Goal: Information Seeking & Learning: Learn about a topic

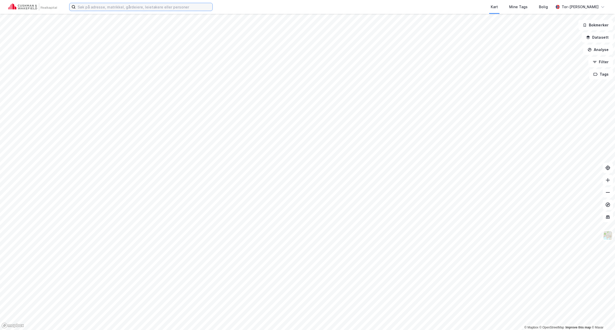
click at [103, 8] on input at bounding box center [144, 7] width 137 height 8
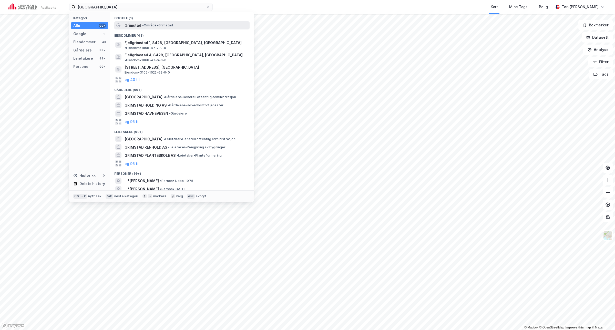
click at [143, 23] on span "•" at bounding box center [143, 25] width 2 height 4
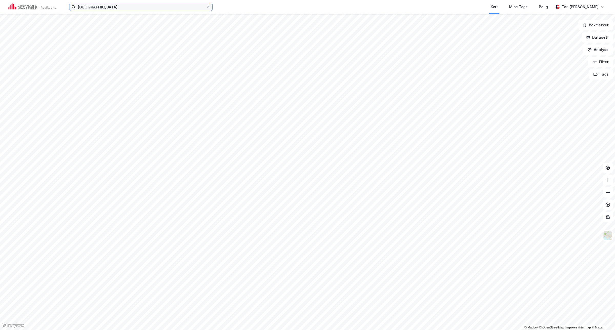
click at [110, 8] on input "grimstad" at bounding box center [141, 7] width 131 height 8
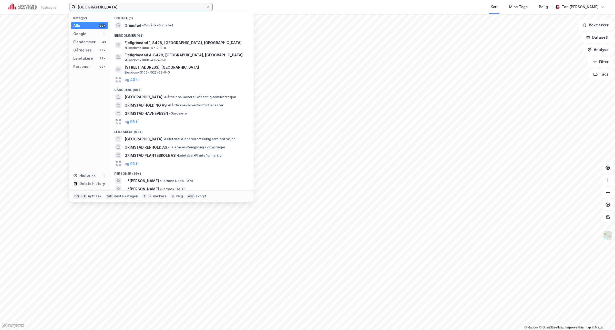
drag, startPoint x: 135, startPoint y: 7, endPoint x: 38, endPoint y: -2, distance: 97.3
click at [38, 0] on html "grimstad Kategori Alle 99+ Google 1 Eiendommer 43 Gårdeiere 99+ Leietakere 99+ …" at bounding box center [307, 165] width 615 height 330
paste input "Sørlandsinvest I AS"
type input "Sørlandsinvest I AS"
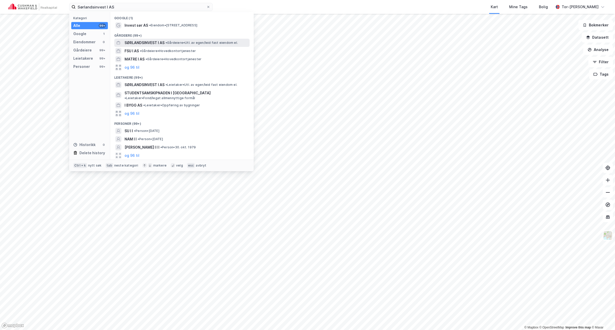
click at [148, 42] on span "SØRLANDSINVEST I AS" at bounding box center [145, 43] width 40 height 6
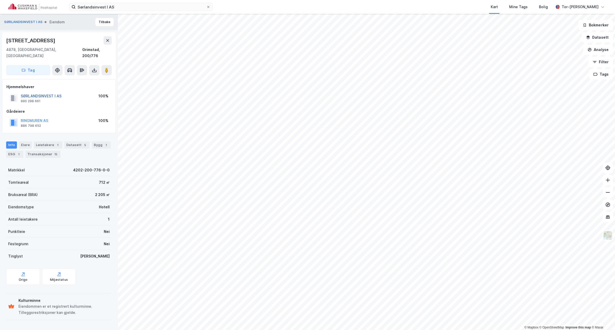
click at [0, 0] on button "SØRLANDSINVEST I AS" at bounding box center [0, 0] width 0 height 0
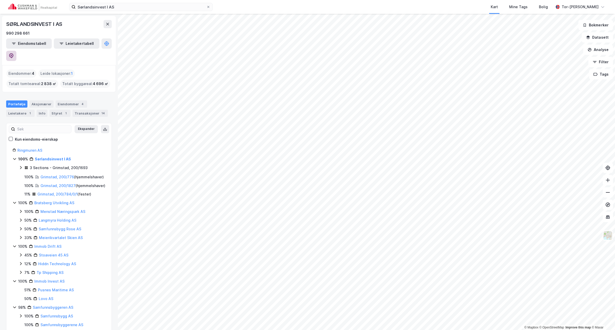
click at [14, 53] on icon at bounding box center [11, 55] width 5 height 5
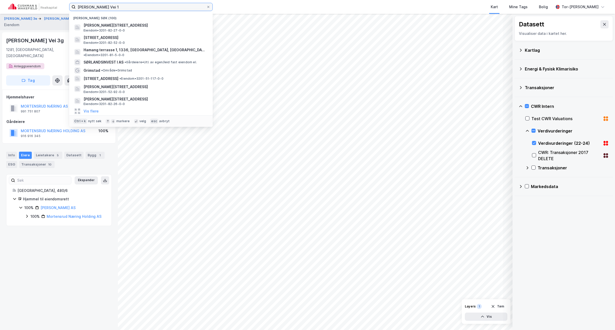
drag, startPoint x: 127, startPoint y: 5, endPoint x: 29, endPoint y: 0, distance: 98.1
click at [28, 3] on div "[PERSON_NAME] Vei 1 Nylige søk (100) [PERSON_NAME][STREET_ADDRESS], [GEOGRAPHIC…" at bounding box center [307, 7] width 615 height 14
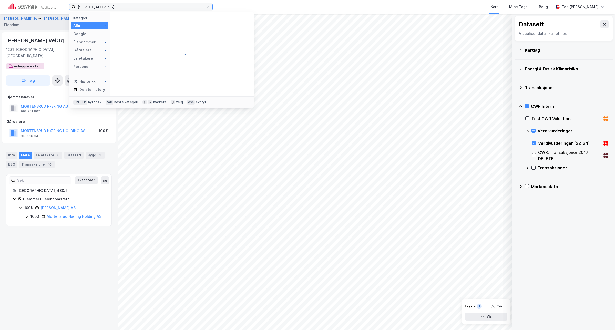
type input "[STREET_ADDRESS]"
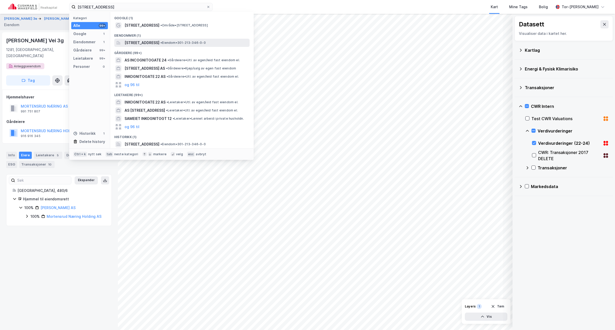
click at [155, 43] on span "[STREET_ADDRESS]" at bounding box center [142, 43] width 35 height 6
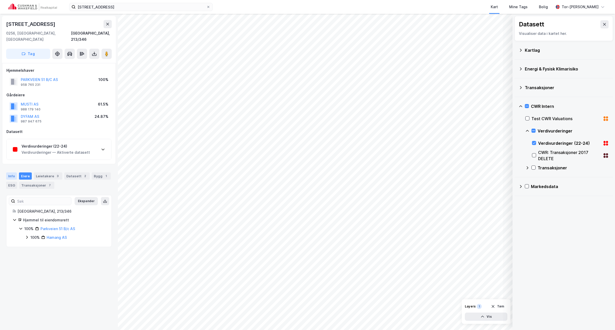
click at [11, 173] on div "Info" at bounding box center [11, 176] width 11 height 7
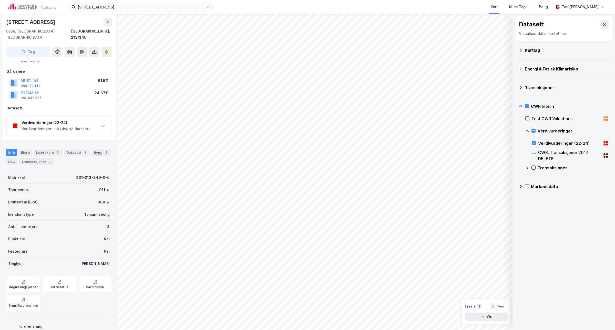
scroll to position [48, 0]
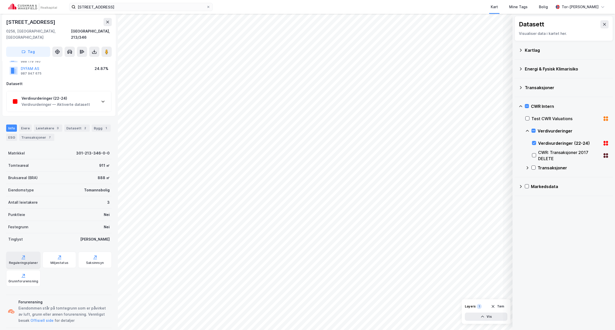
click at [10, 252] on div "Reguleringsplaner" at bounding box center [23, 260] width 34 height 16
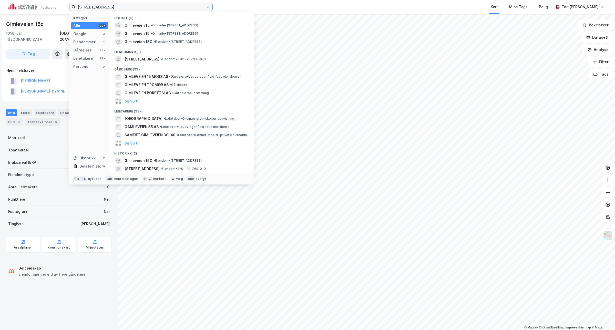
drag, startPoint x: 113, startPoint y: 6, endPoint x: -64, endPoint y: 30, distance: 178.6
click at [0, 30] on html "gimleveien 15c Kategori Alle 99+ Google 3 Eiendommer 1 Gårdeiere 99+ Leietakere…" at bounding box center [307, 165] width 615 height 330
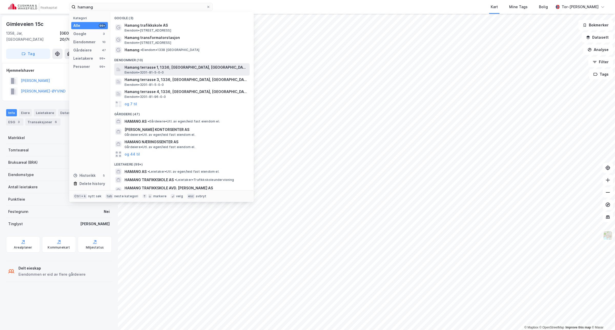
click at [173, 69] on span "Hamang terrasse 1, 1336, [GEOGRAPHIC_DATA], [GEOGRAPHIC_DATA]" at bounding box center [186, 67] width 123 height 6
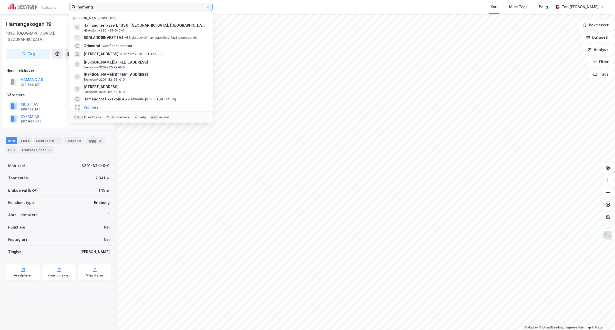
drag, startPoint x: -47, startPoint y: 44, endPoint x: -94, endPoint y: 44, distance: 47.2
click at [0, 44] on html "hamang Nylige søk (100) Hamang terrasse 1, 1336, SANDVIKA, BÆRUM • Eiendom • 32…" at bounding box center [307, 165] width 615 height 330
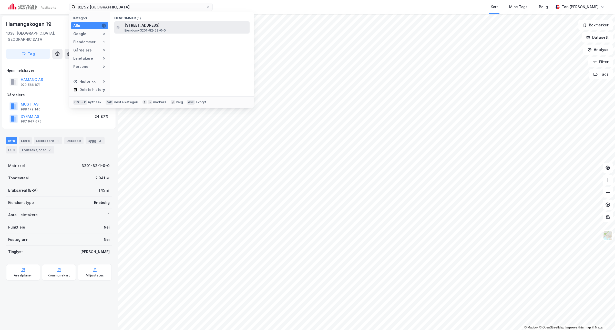
click at [152, 31] on span "Eiendom • 3201-82-52-0-0" at bounding box center [145, 30] width 41 height 4
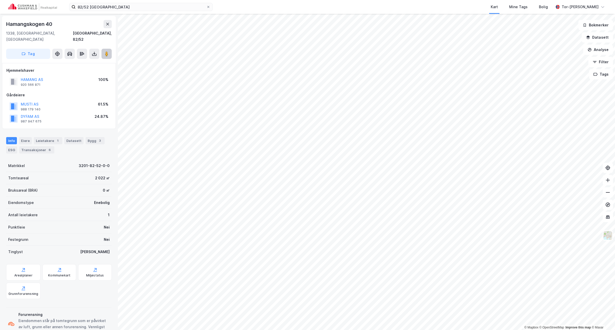
click at [107, 51] on image at bounding box center [106, 53] width 3 height 5
click at [88, 8] on input "82/52 bærum" at bounding box center [141, 7] width 131 height 8
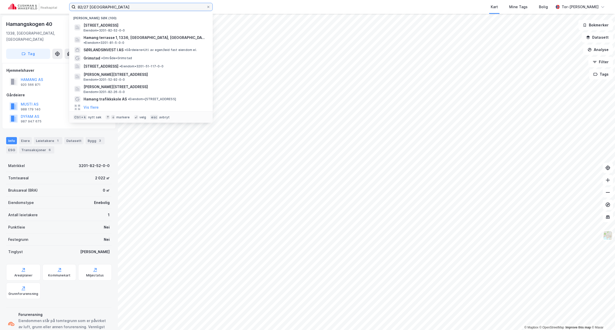
type input "82/27 bærum"
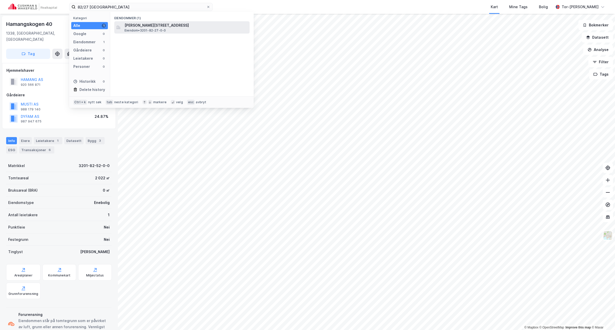
click at [169, 26] on span "[PERSON_NAME][STREET_ADDRESS]" at bounding box center [186, 25] width 123 height 6
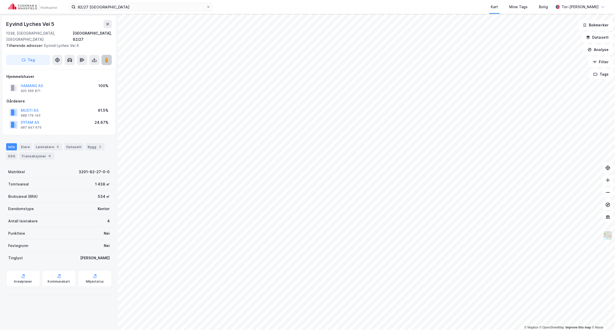
click at [105, 57] on icon at bounding box center [106, 59] width 5 height 5
click at [108, 57] on icon at bounding box center [106, 59] width 5 height 5
